Goal: Task Accomplishment & Management: Use online tool/utility

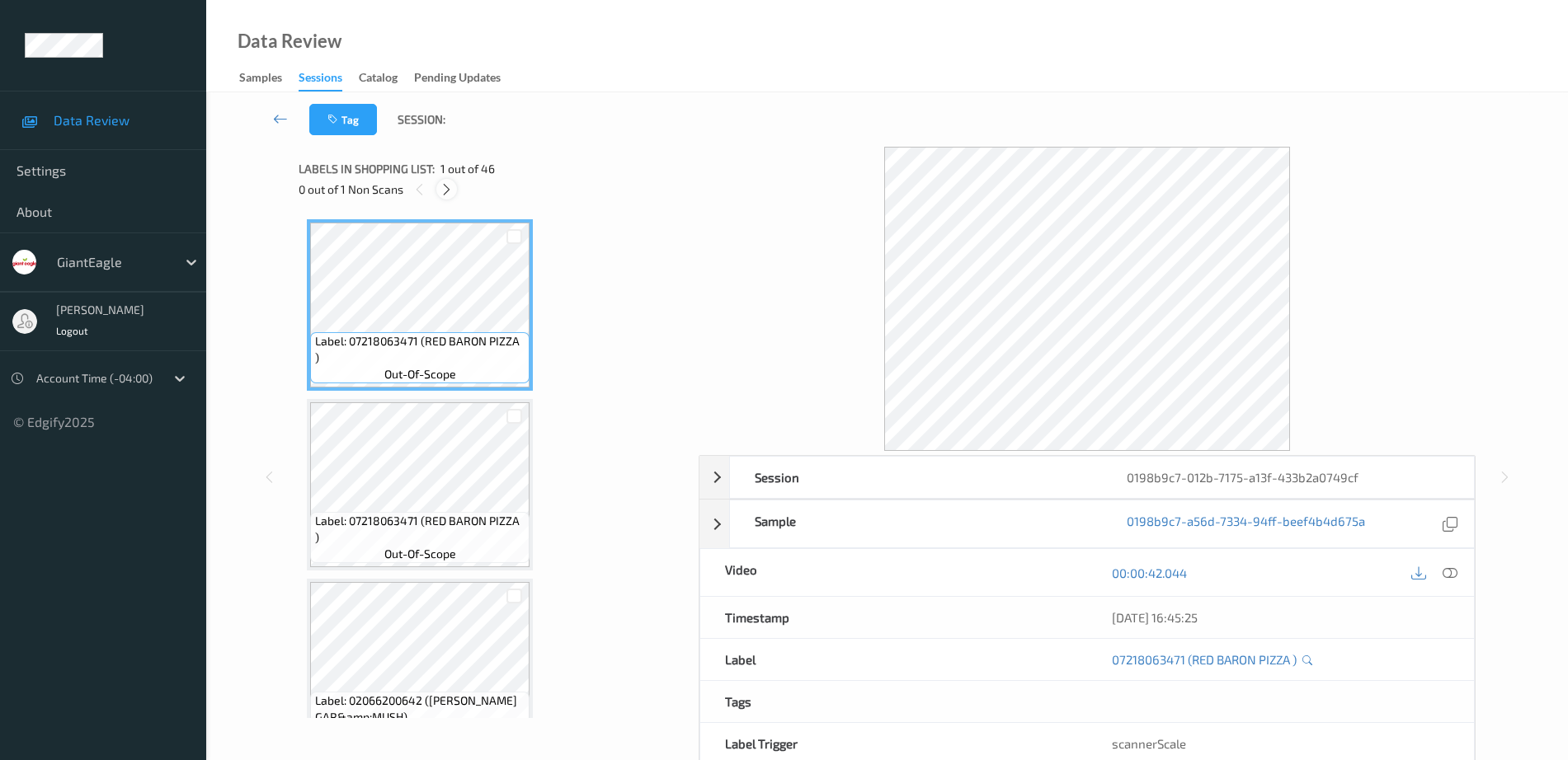
click at [452, 187] on icon at bounding box center [446, 190] width 14 height 15
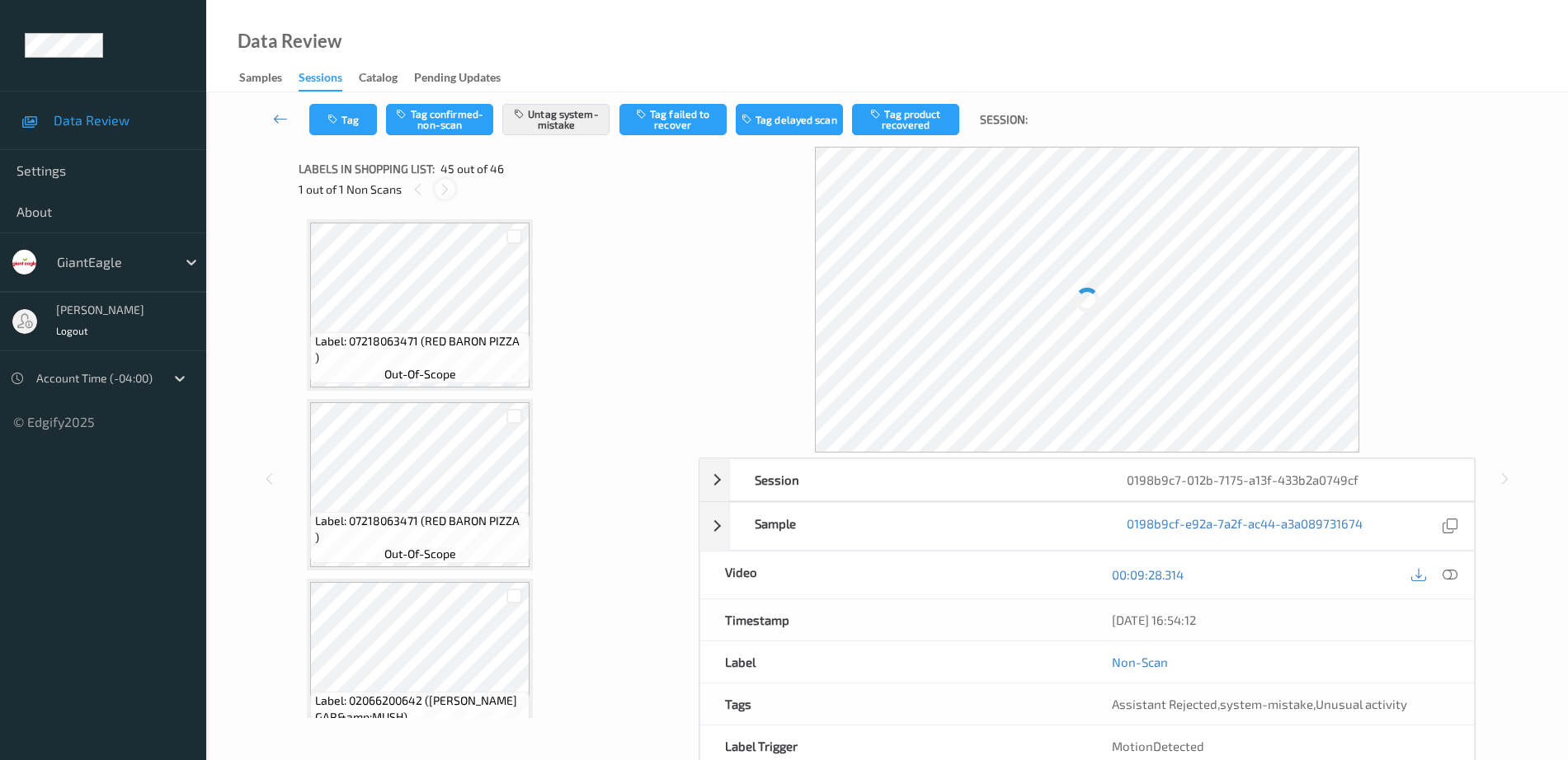
scroll to position [7734, 0]
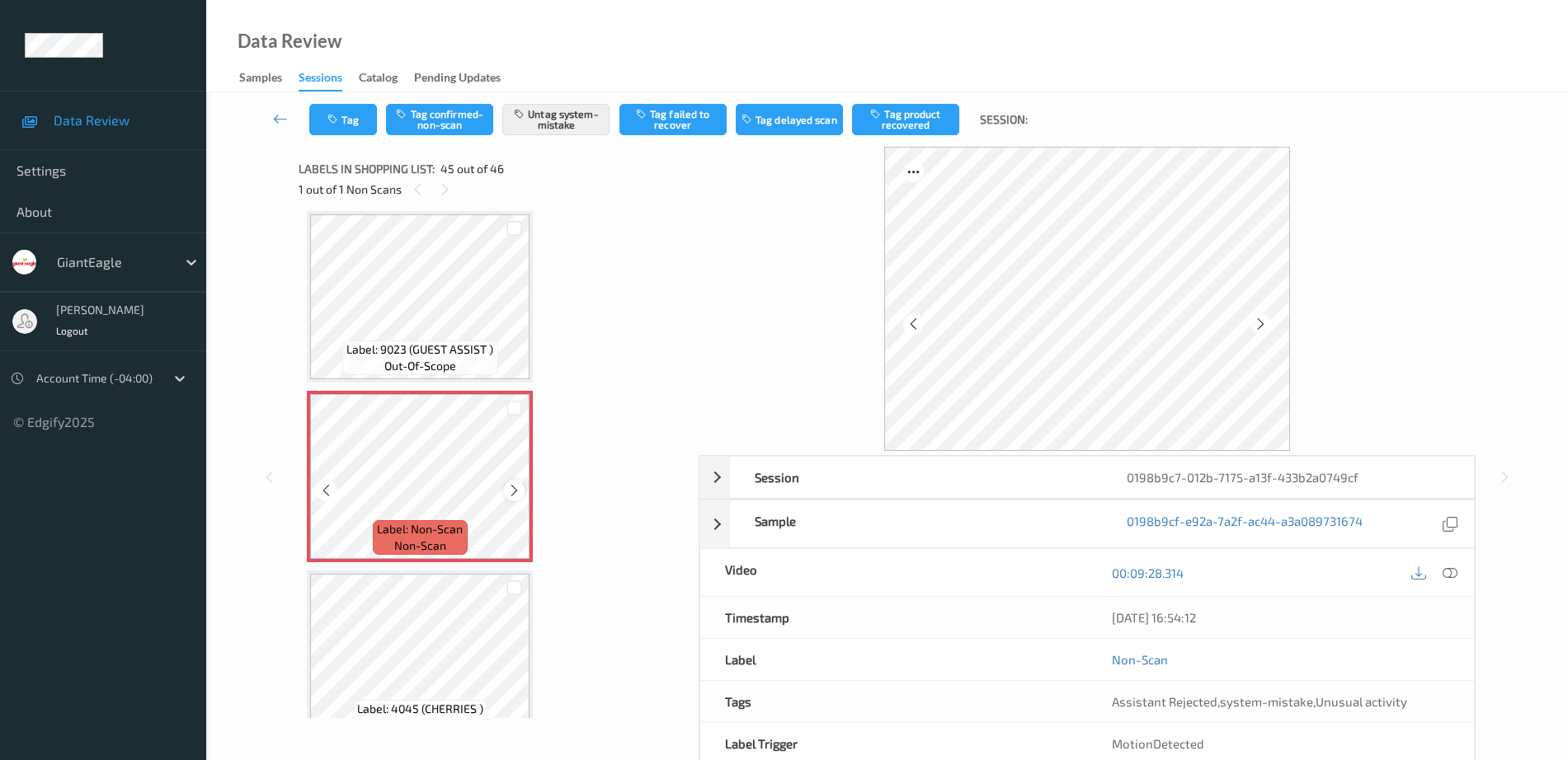
click at [514, 489] on icon at bounding box center [513, 490] width 14 height 15
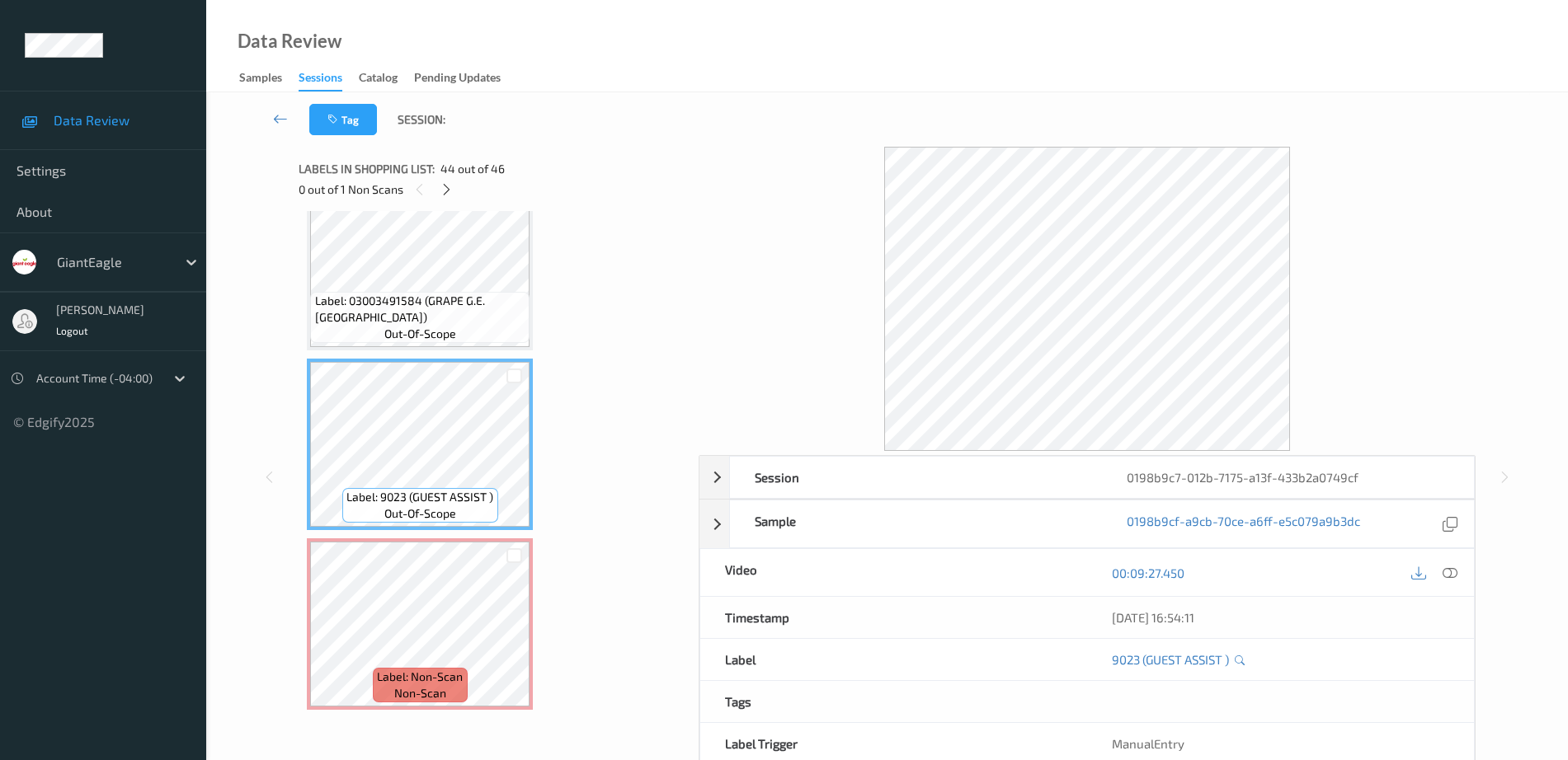
scroll to position [7527, 0]
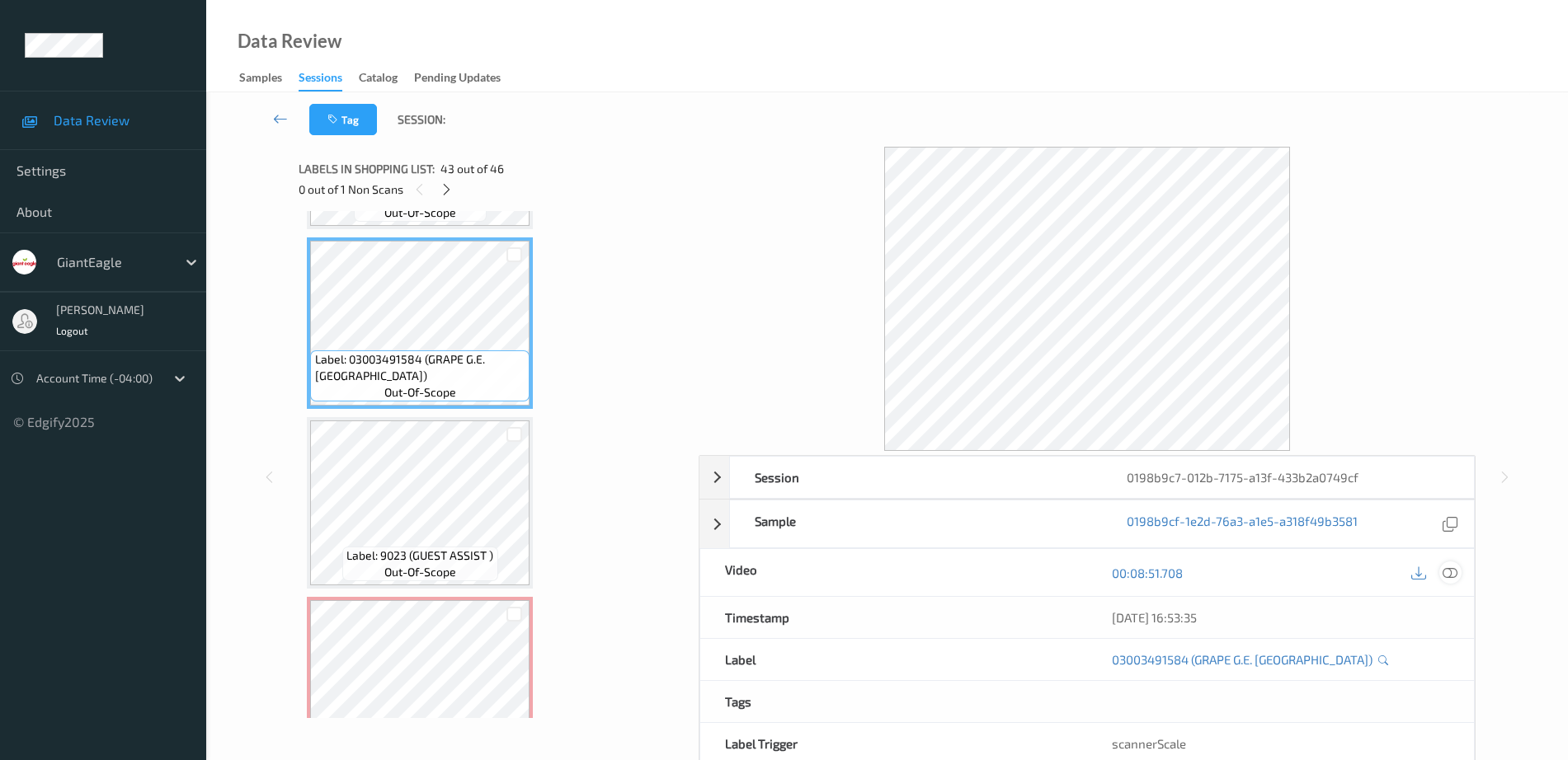
click at [1451, 571] on icon at bounding box center [1450, 573] width 15 height 15
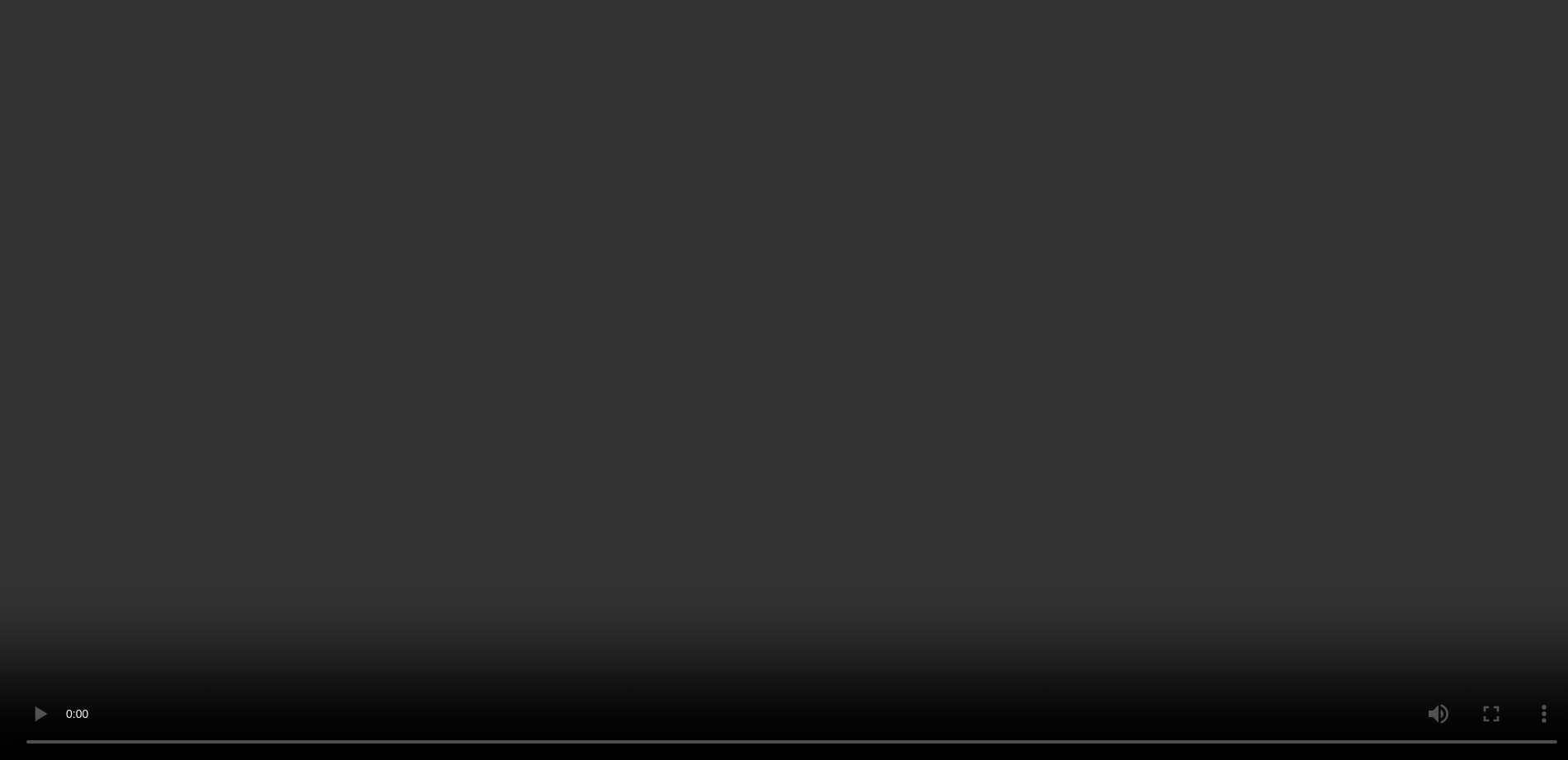
scroll to position [7559, 0]
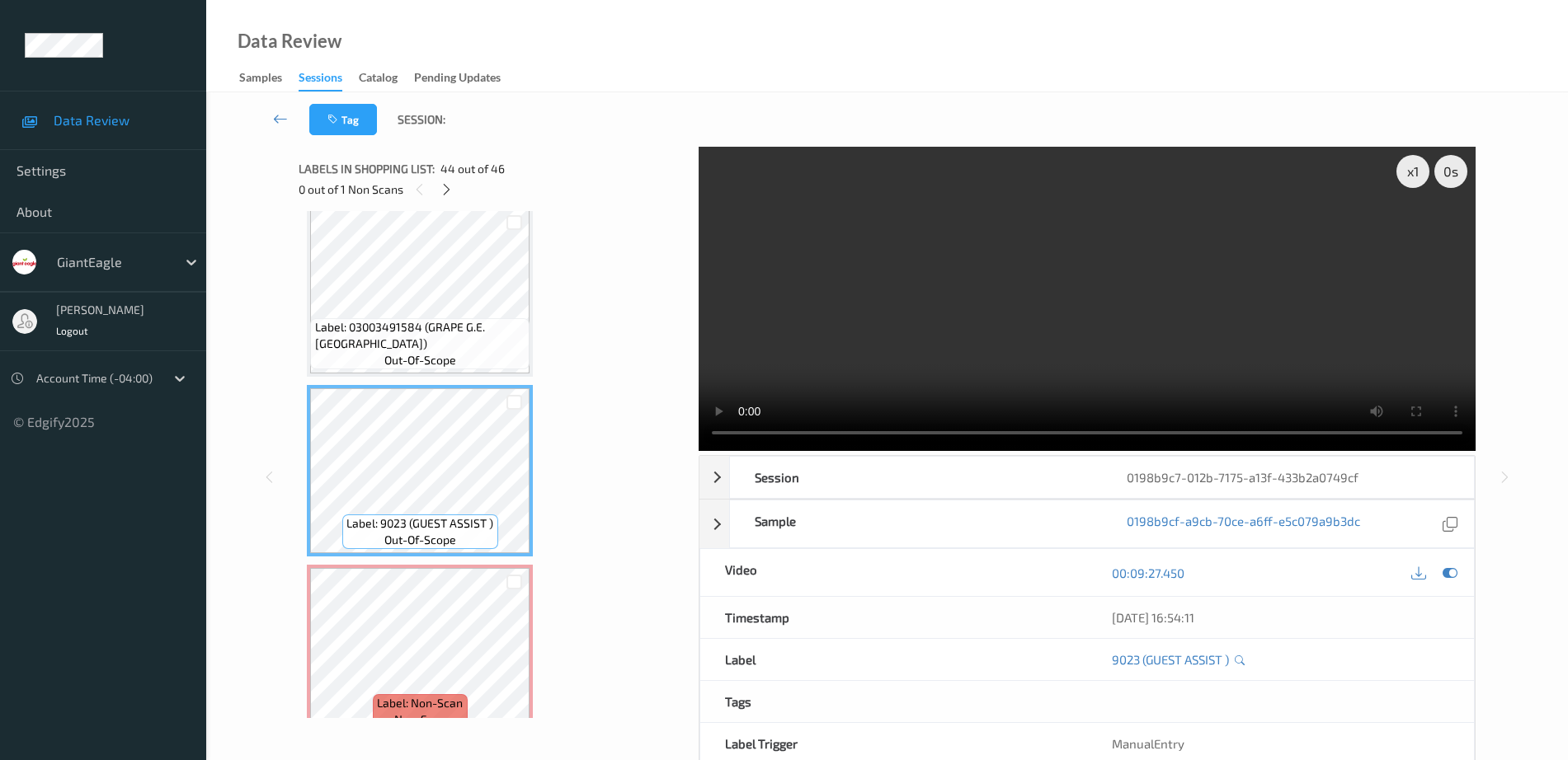
click at [435, 328] on span "Label: 03003491584 (GRAPE G.E. [GEOGRAPHIC_DATA])" at bounding box center [420, 335] width 211 height 33
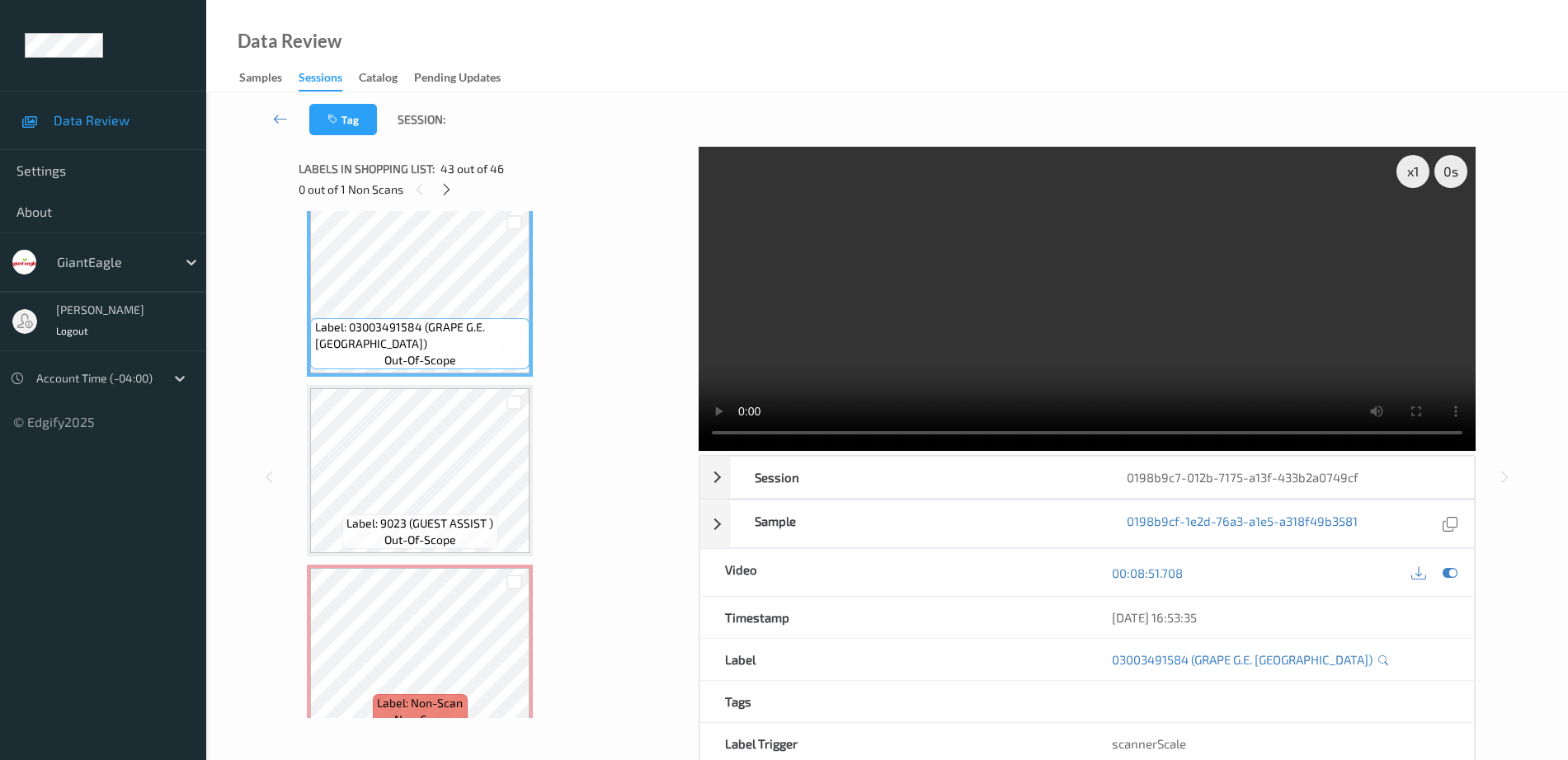
scroll to position [7766, 0]
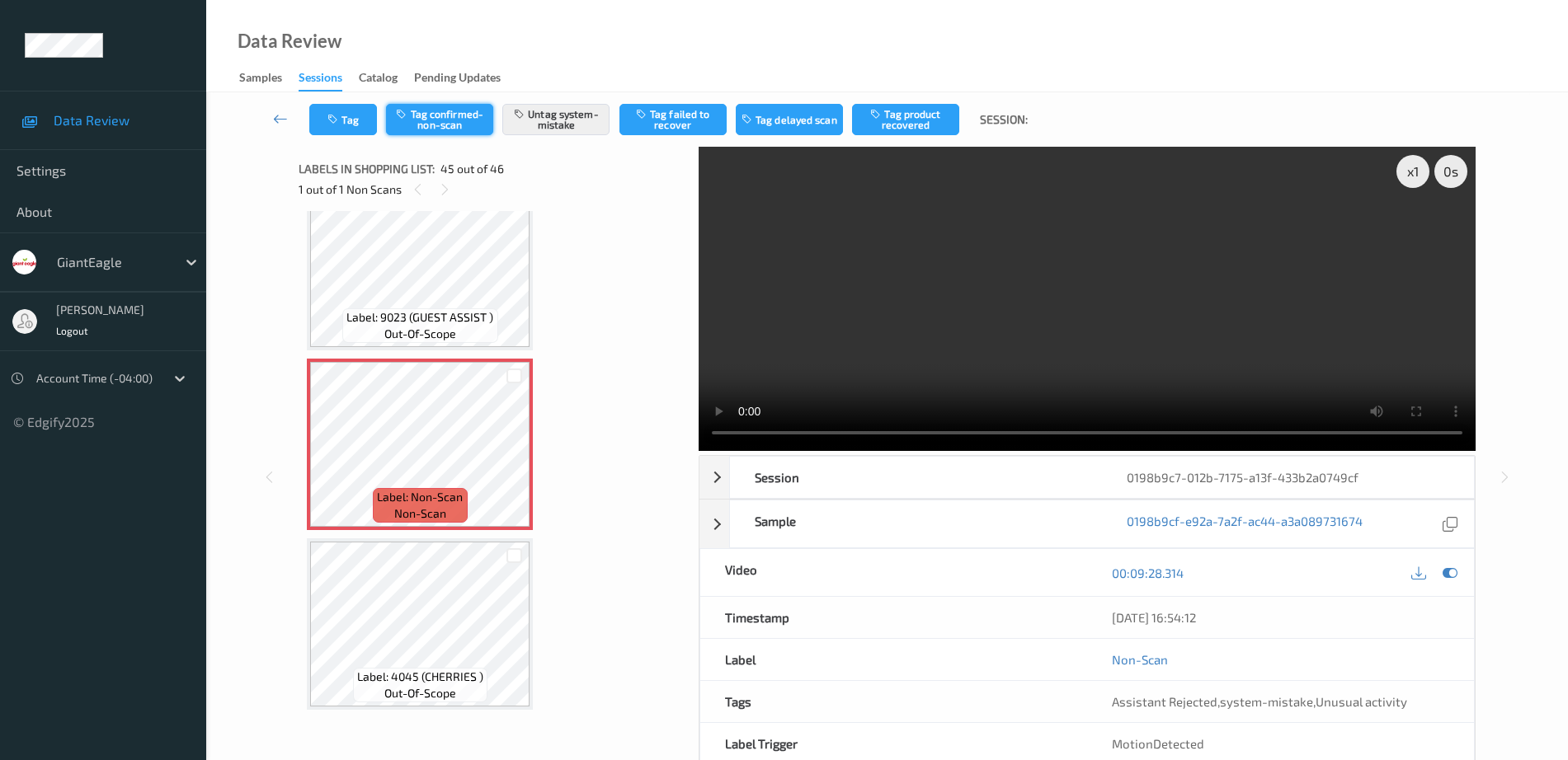
click at [462, 112] on button "Tag confirmed-non-scan" at bounding box center [440, 120] width 107 height 31
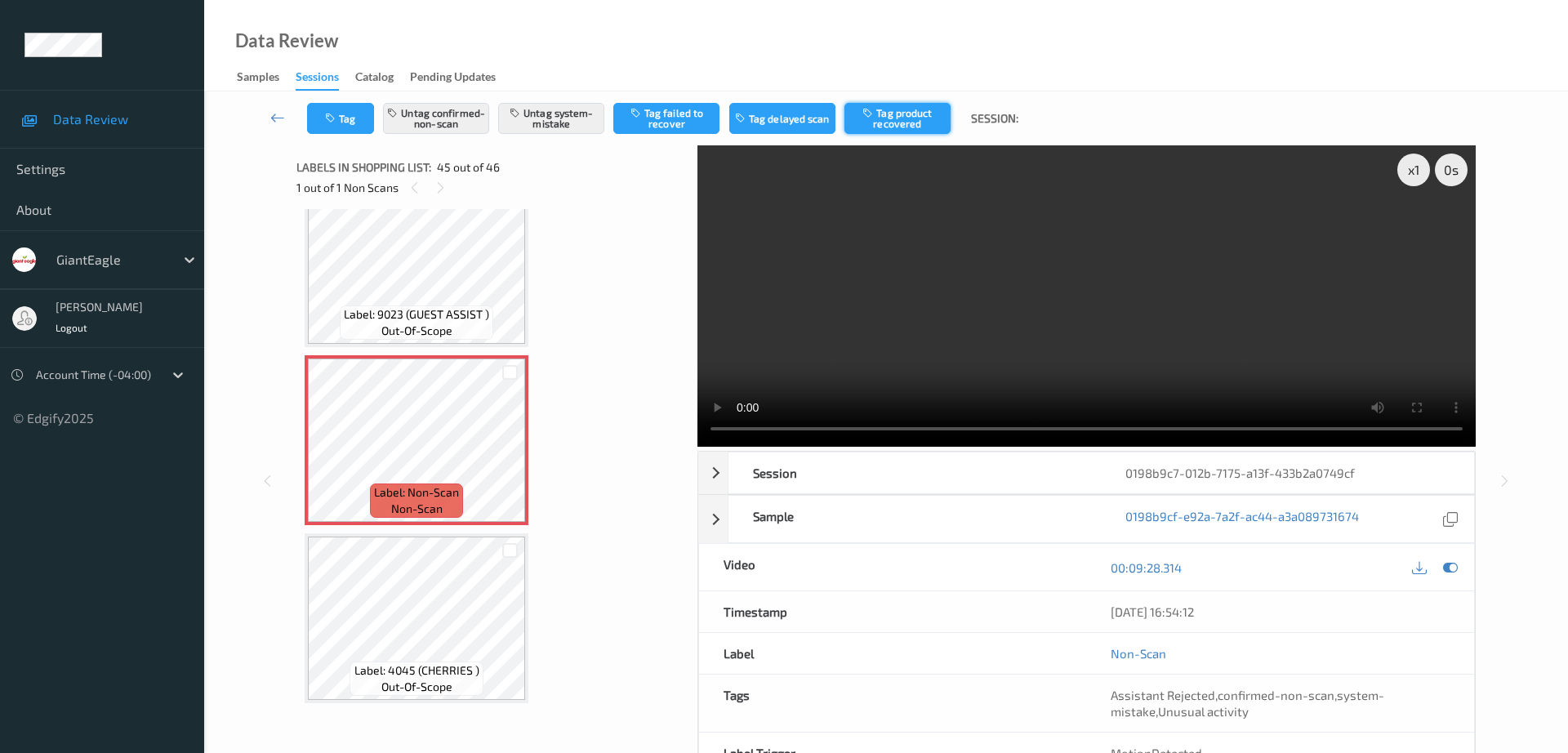
click at [915, 125] on button "Tag product recovered" at bounding box center [897, 119] width 106 height 31
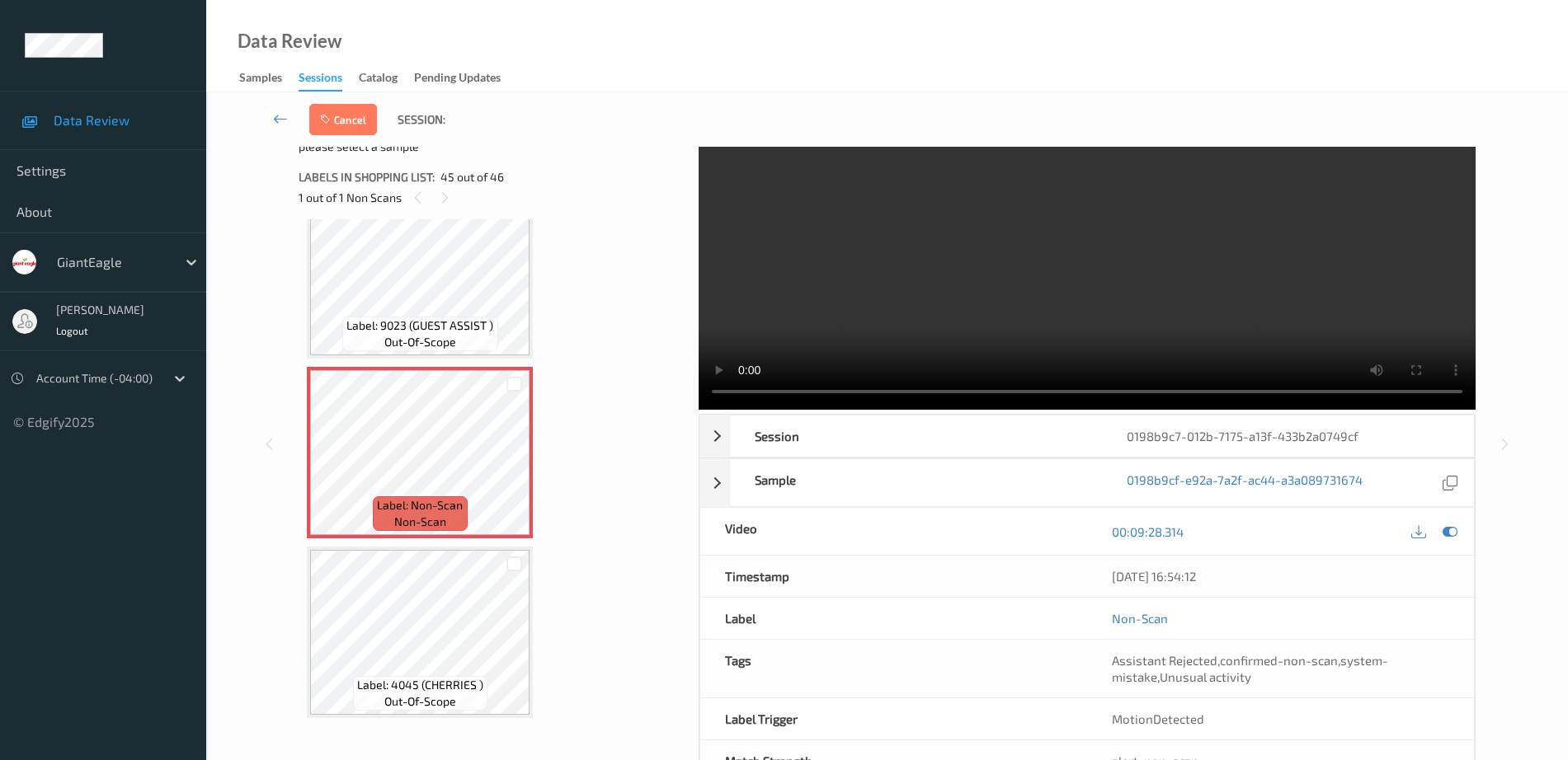
scroll to position [8, 0]
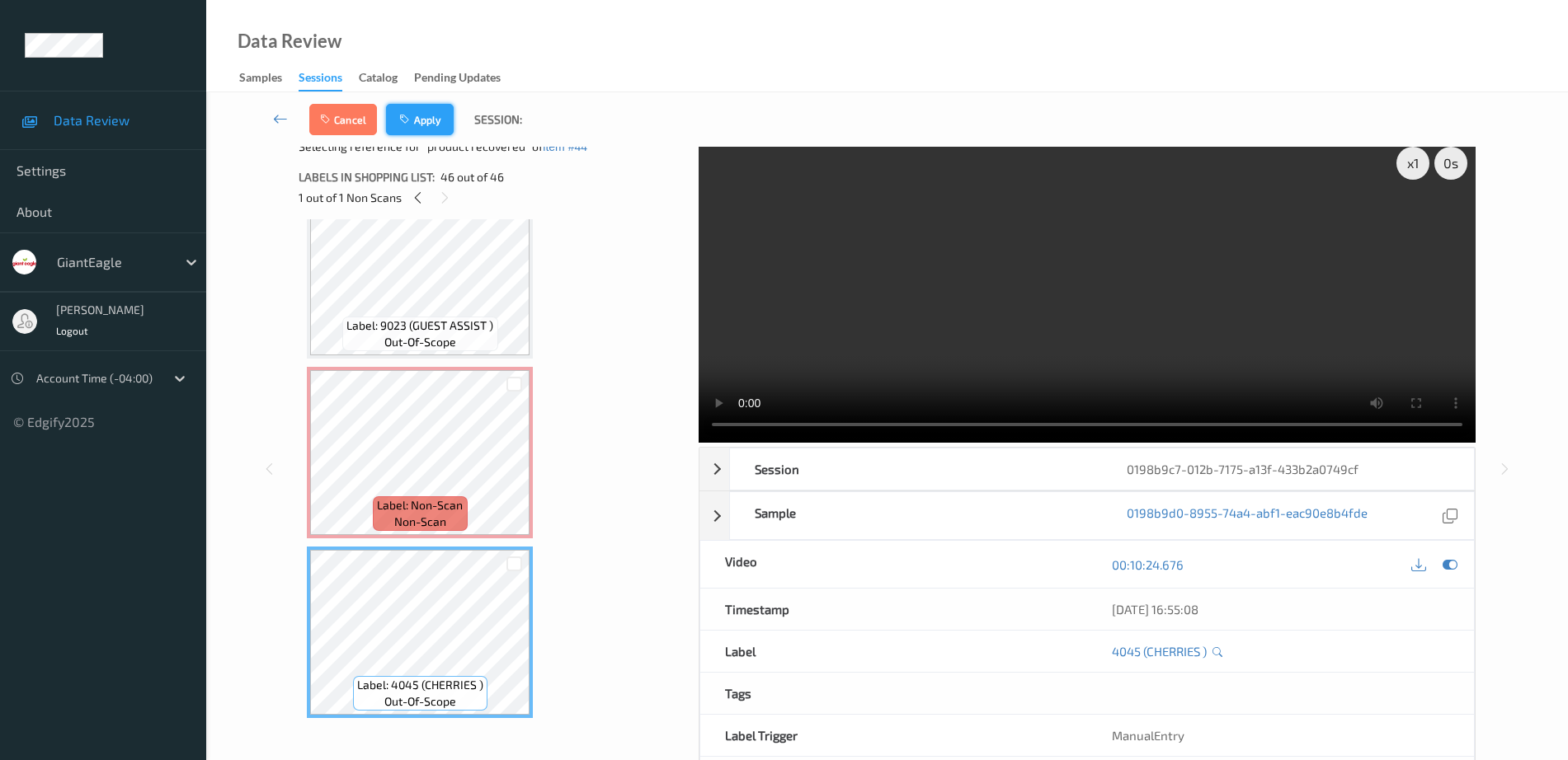
click at [403, 122] on icon "button" at bounding box center [406, 119] width 14 height 12
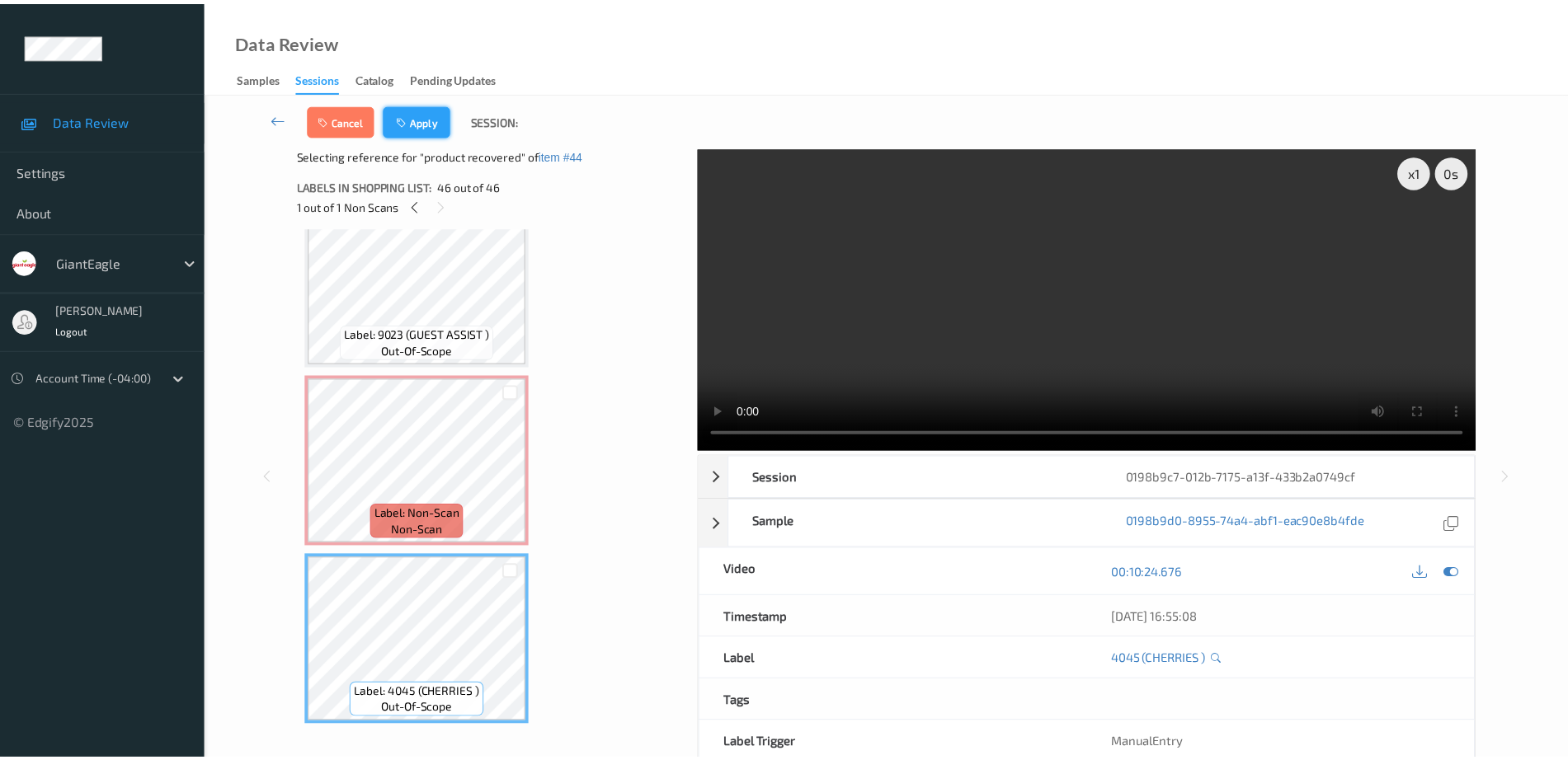
scroll to position [7734, 0]
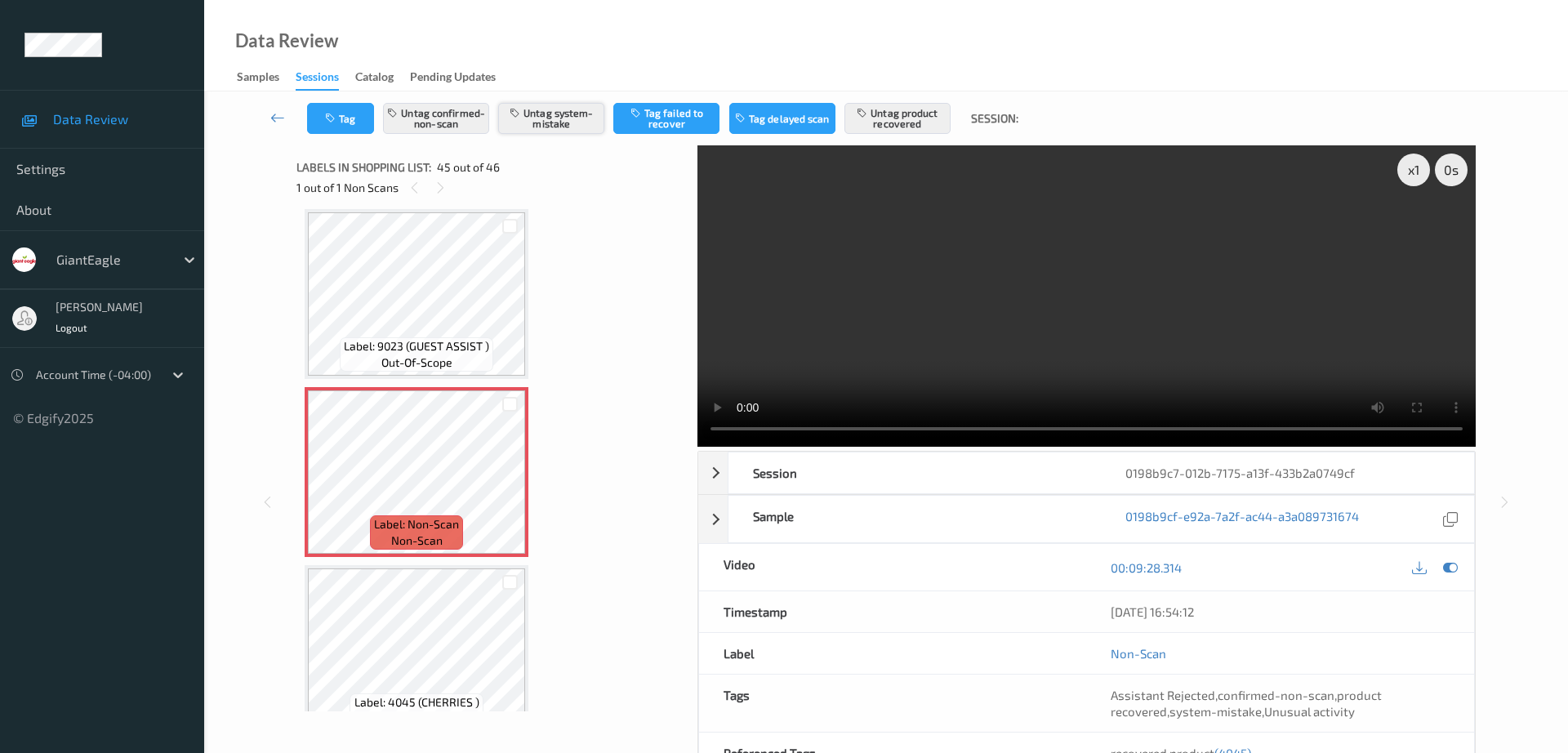
click at [558, 120] on button "Untag system-mistake" at bounding box center [551, 119] width 106 height 31
click at [333, 127] on button "Tag" at bounding box center [340, 119] width 67 height 31
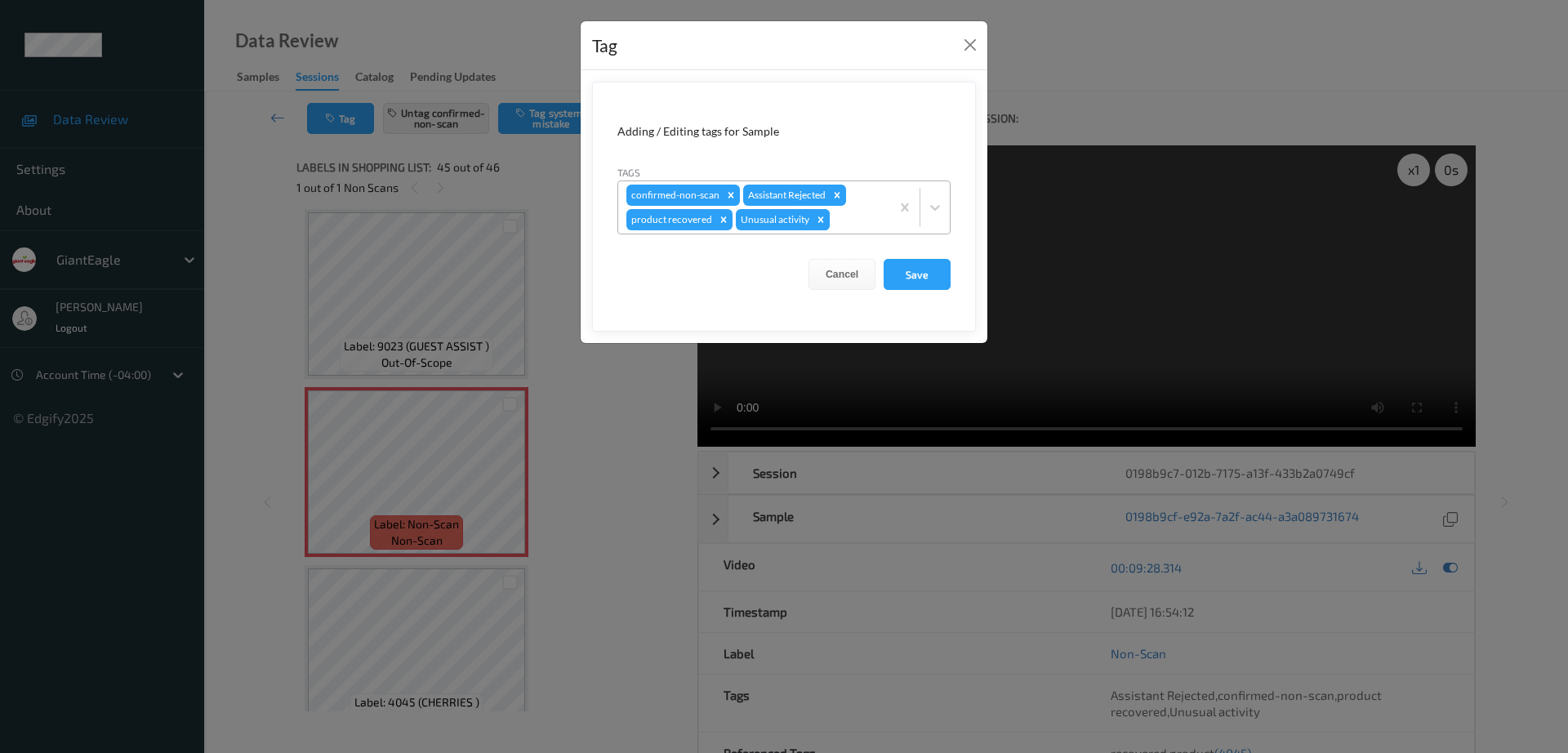
click at [821, 221] on icon "Remove Unusual activity" at bounding box center [821, 219] width 12 height 12
click at [965, 290] on form "Adding / Editing tags for Sample Tags confirmed-non-scan Assistant Rejected pro…" at bounding box center [784, 206] width 383 height 250
click at [941, 283] on button "Save" at bounding box center [916, 275] width 67 height 31
